Goal: Task Accomplishment & Management: Complete application form

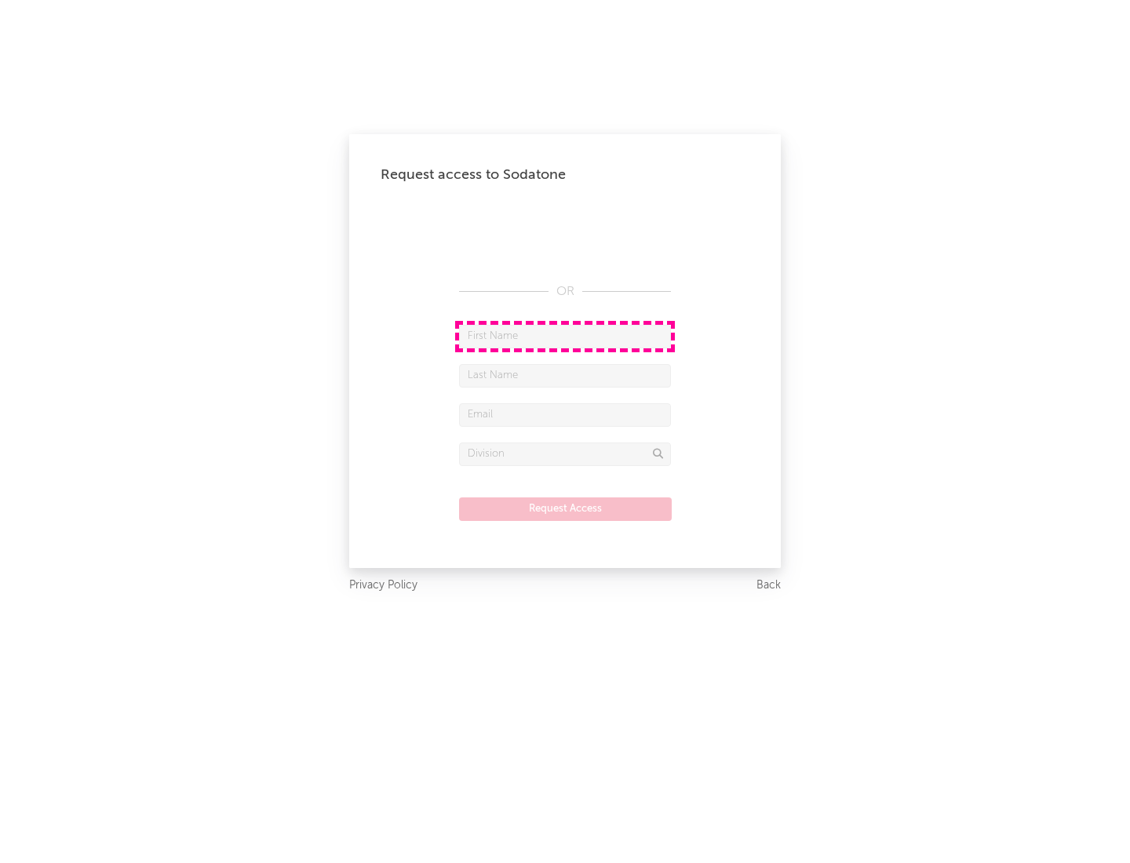
click at [565, 336] on input "text" at bounding box center [565, 337] width 212 height 24
type input "[PERSON_NAME]"
click at [565, 375] on input "text" at bounding box center [565, 376] width 212 height 24
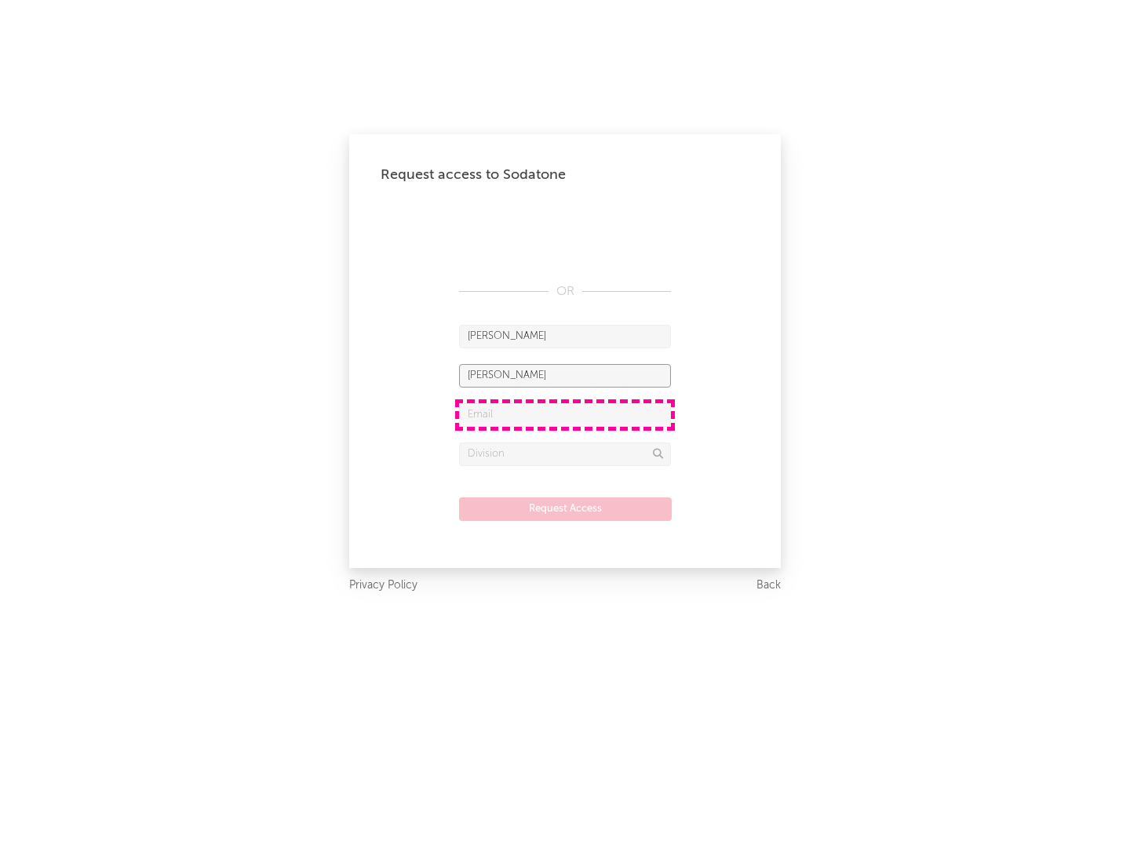
type input "[PERSON_NAME]"
click at [565, 414] on input "text" at bounding box center [565, 415] width 212 height 24
type input "[EMAIL_ADDRESS][DOMAIN_NAME]"
click at [565, 454] on input "text" at bounding box center [565, 455] width 212 height 24
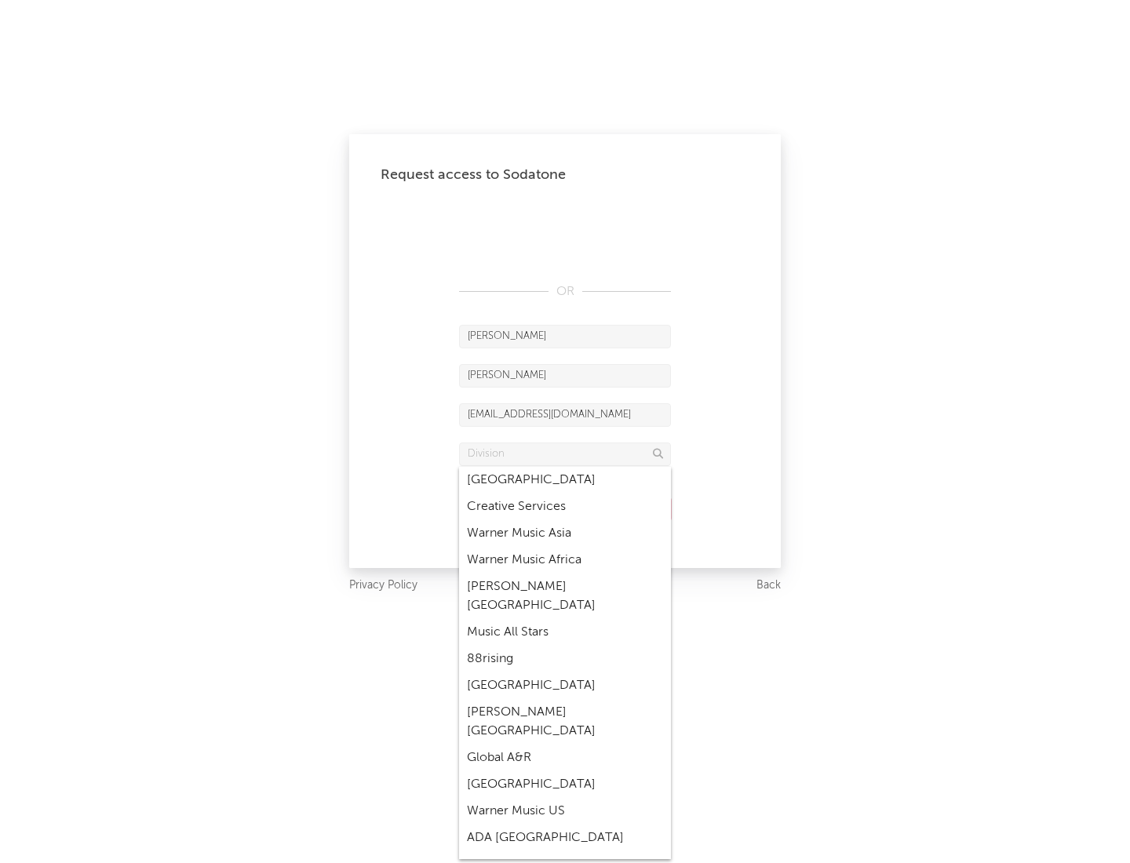
click at [560, 619] on div "Music All Stars" at bounding box center [565, 632] width 212 height 27
type input "Music All Stars"
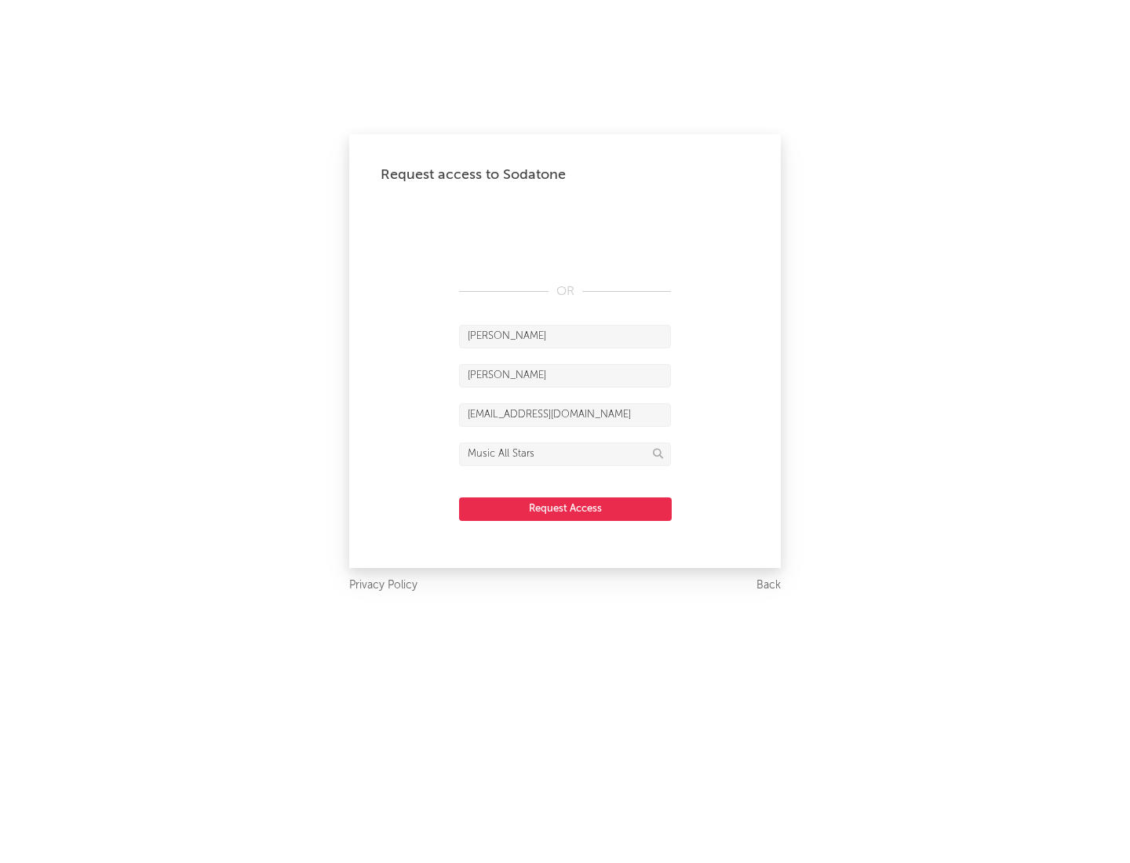
click at [565, 509] on button "Request Access" at bounding box center [565, 510] width 213 height 24
